Goal: Task Accomplishment & Management: Use online tool/utility

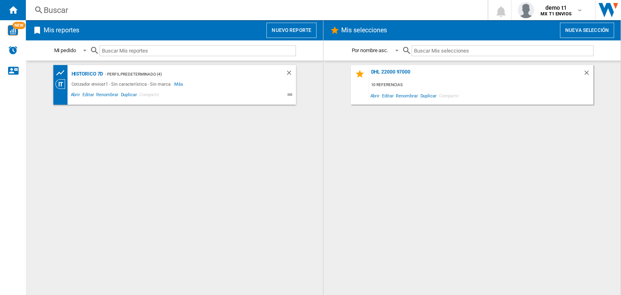
click at [297, 34] on button "Nuevo reporte" at bounding box center [292, 30] width 50 height 15
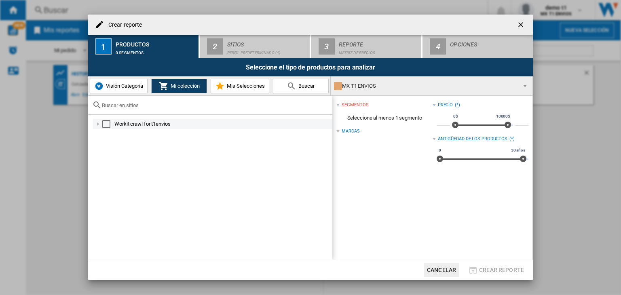
click at [107, 122] on div "Select" at bounding box center [106, 124] width 8 height 8
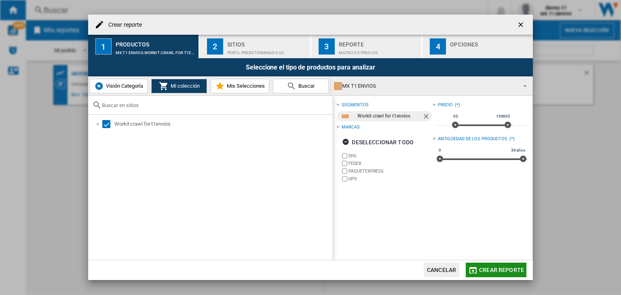
click at [477, 268] on md-icon "button" at bounding box center [473, 271] width 10 height 10
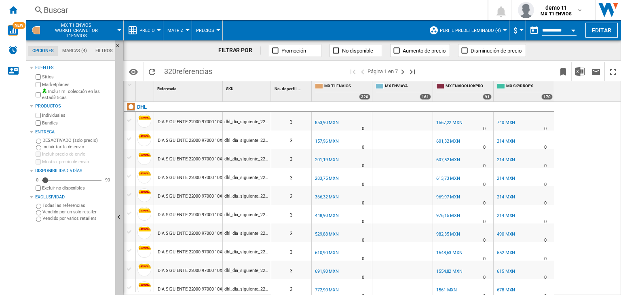
click at [148, 31] on span "Precio" at bounding box center [147, 30] width 15 height 5
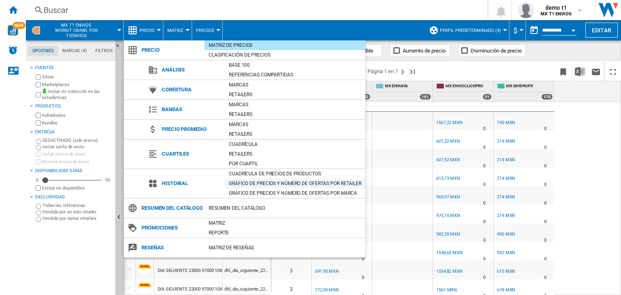
click at [249, 184] on div "Gráfico de precios y número de ofertas por retailer" at bounding box center [295, 184] width 141 height 8
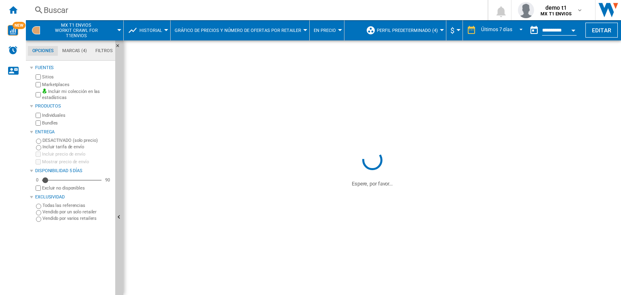
click at [327, 34] on button "En precio" at bounding box center [327, 30] width 26 height 20
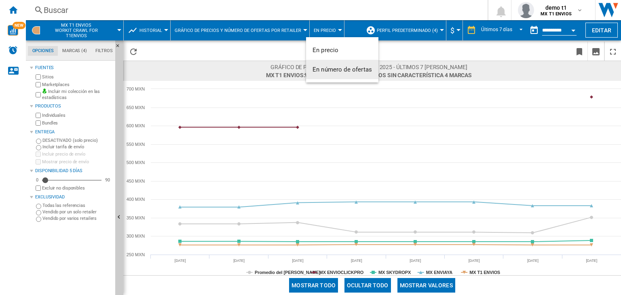
click at [333, 70] on span "En número de ofertas" at bounding box center [342, 69] width 59 height 7
